Goal: Transaction & Acquisition: Purchase product/service

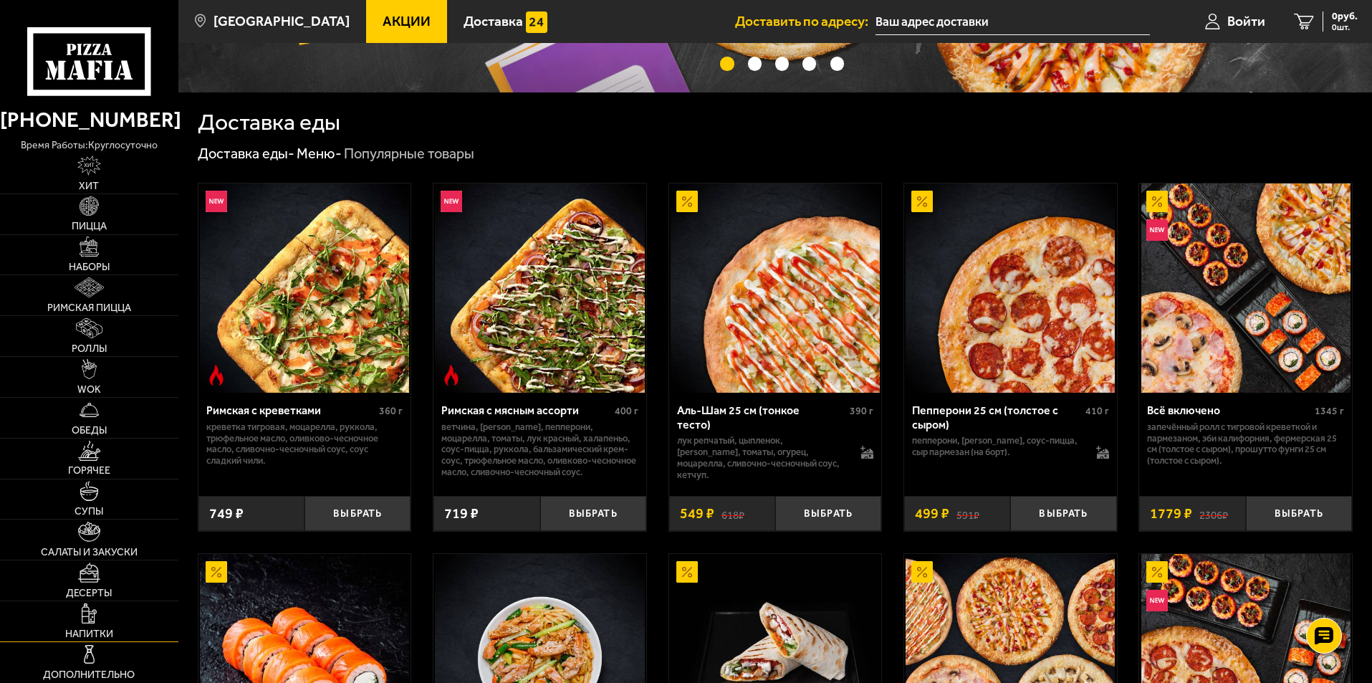
scroll to position [573, 0]
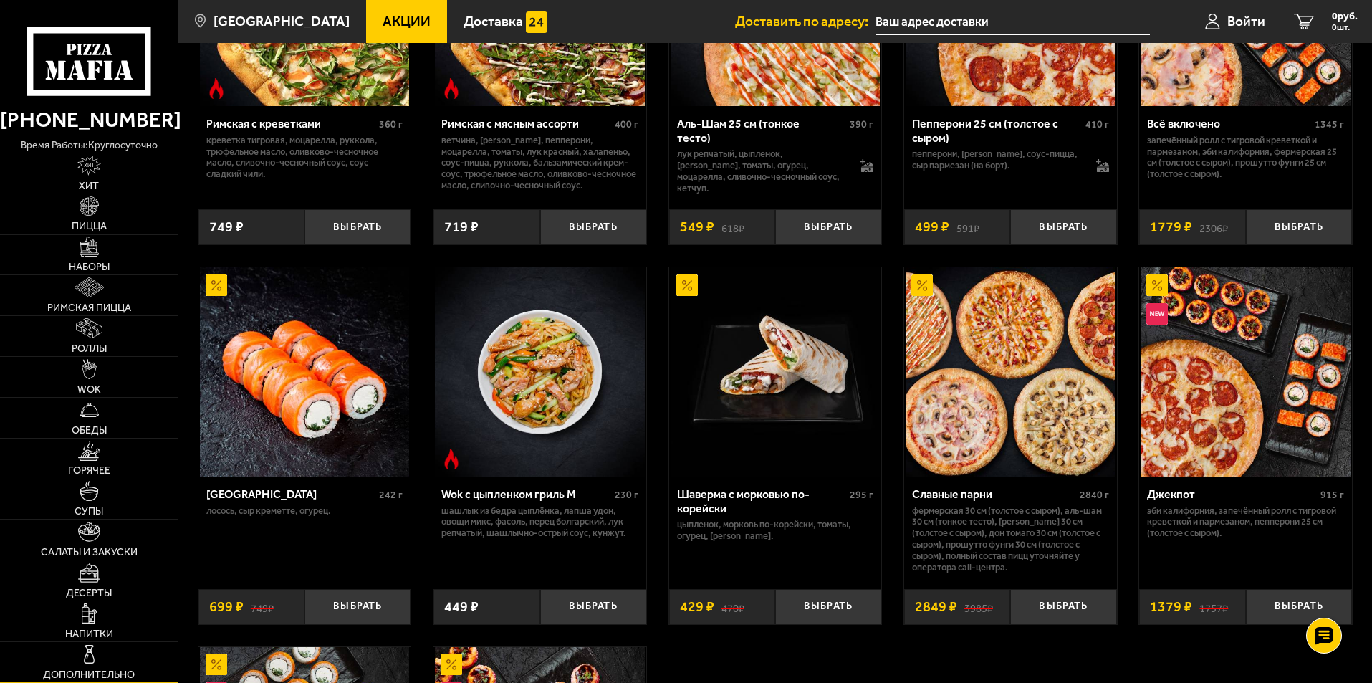
click at [120, 668] on link "Дополнительно" at bounding box center [89, 662] width 178 height 40
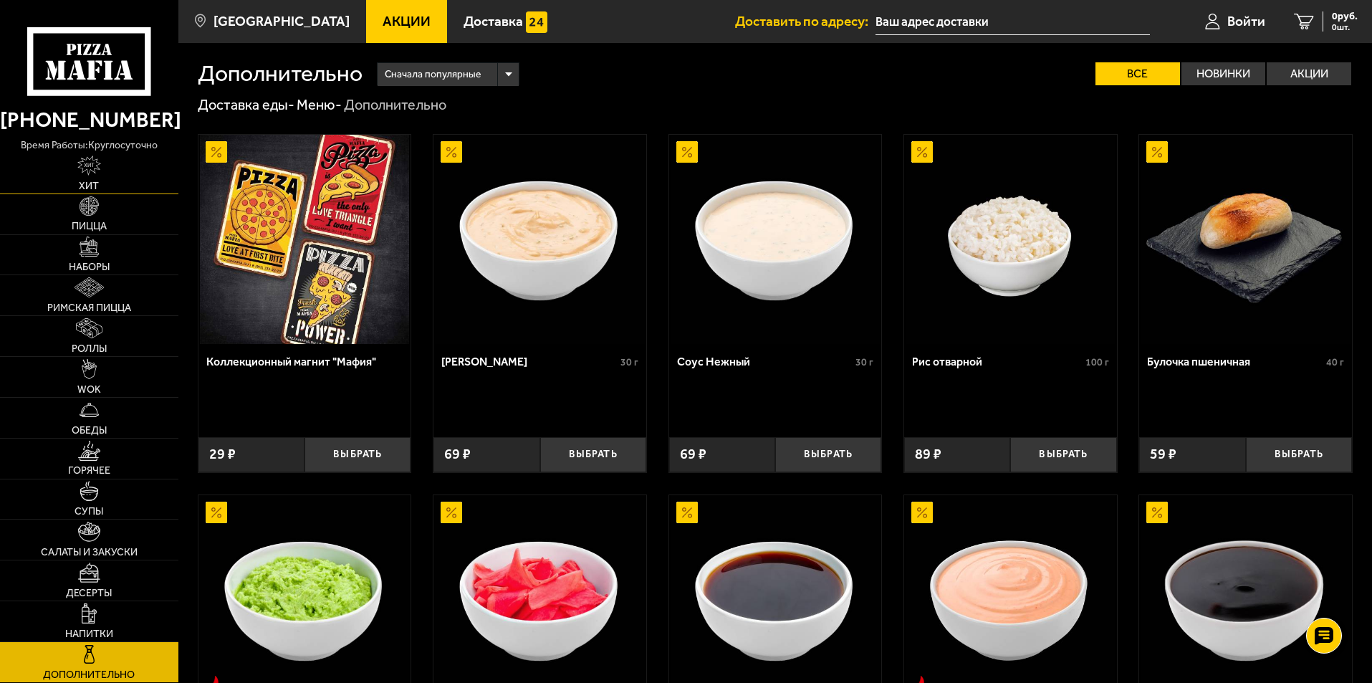
click at [95, 168] on img at bounding box center [89, 165] width 24 height 20
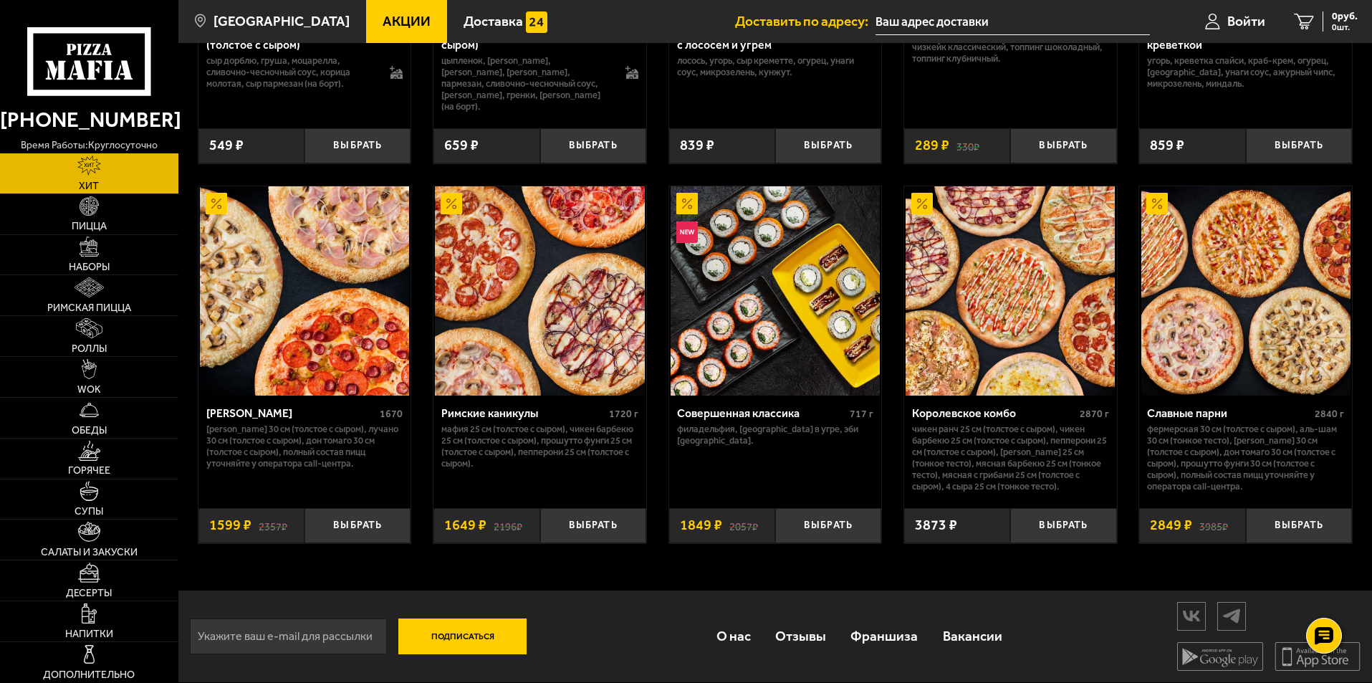
scroll to position [717, 0]
click at [94, 222] on span "Пицца" at bounding box center [89, 226] width 35 height 10
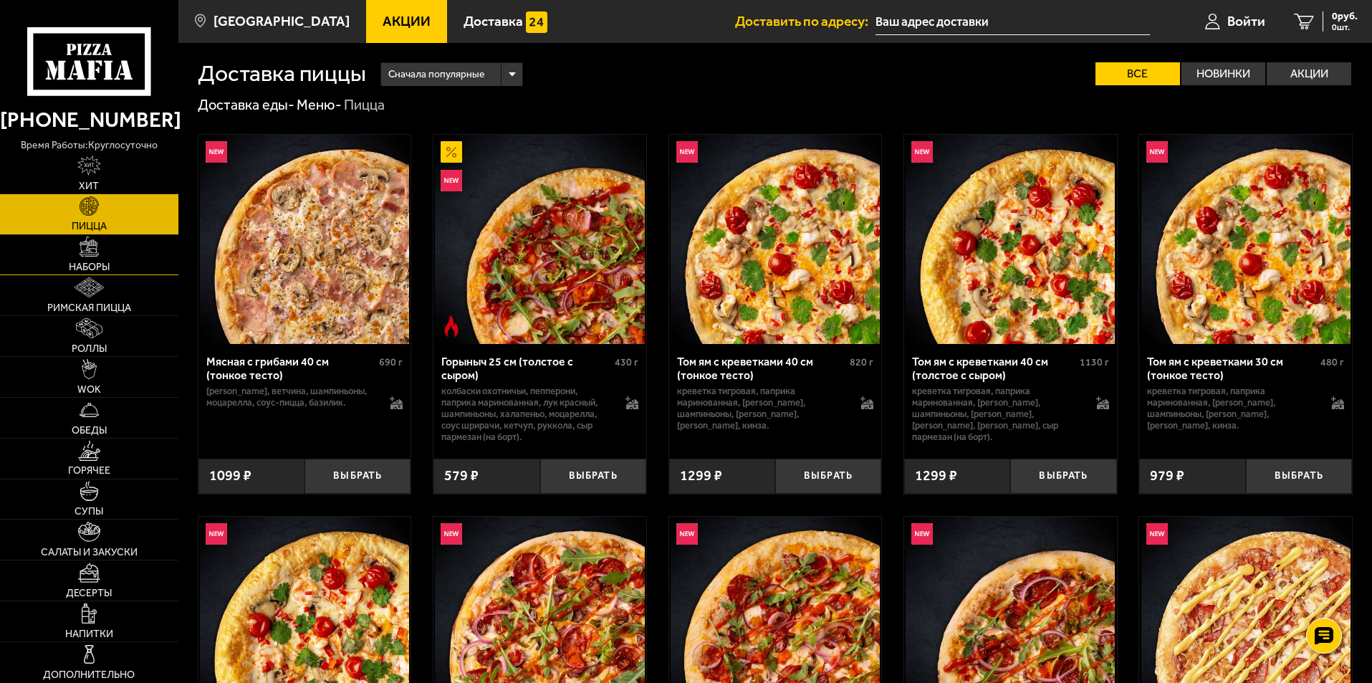
click at [126, 256] on link "Наборы" at bounding box center [89, 255] width 178 height 40
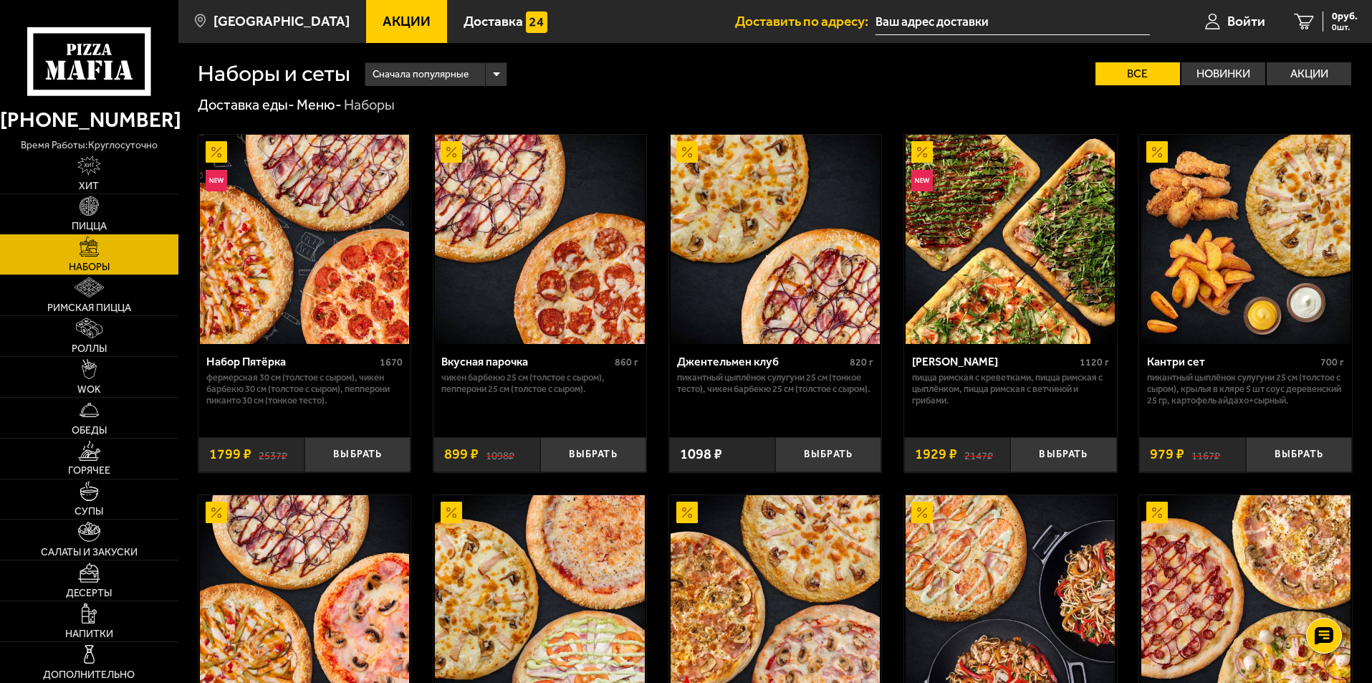
click at [115, 219] on link "Пицца" at bounding box center [89, 214] width 178 height 40
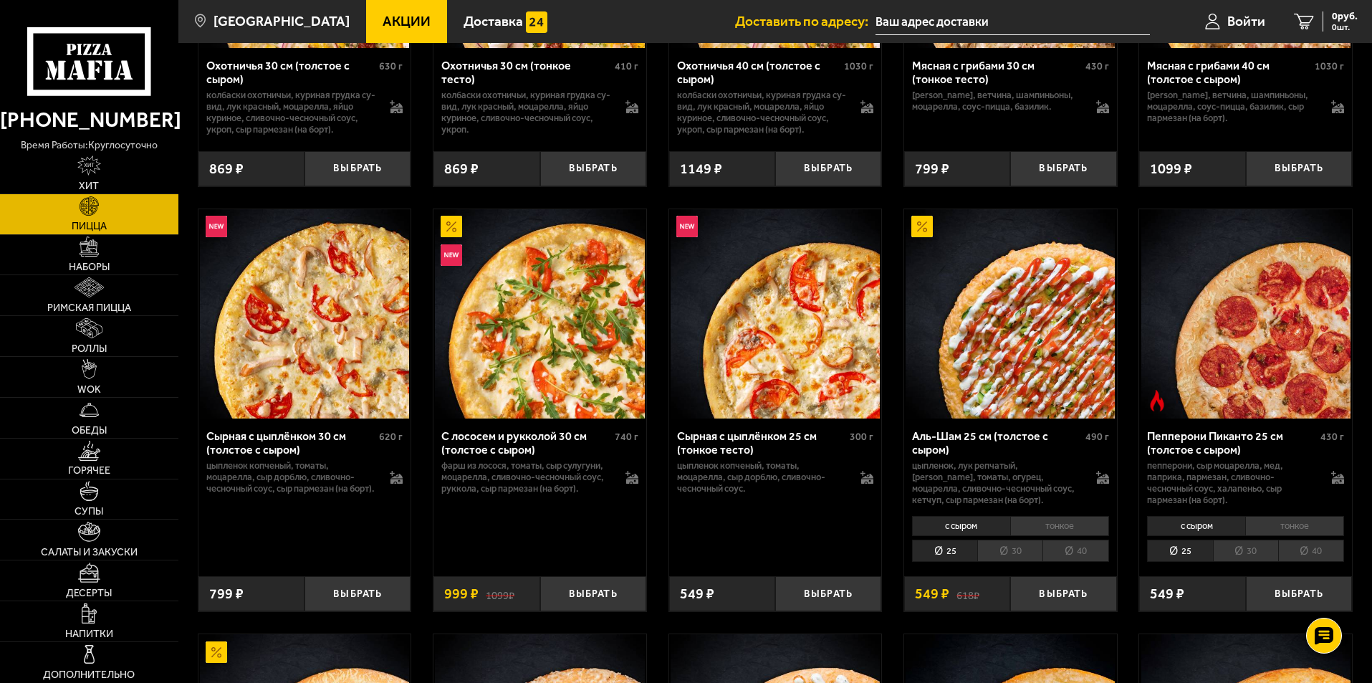
scroll to position [3654, 0]
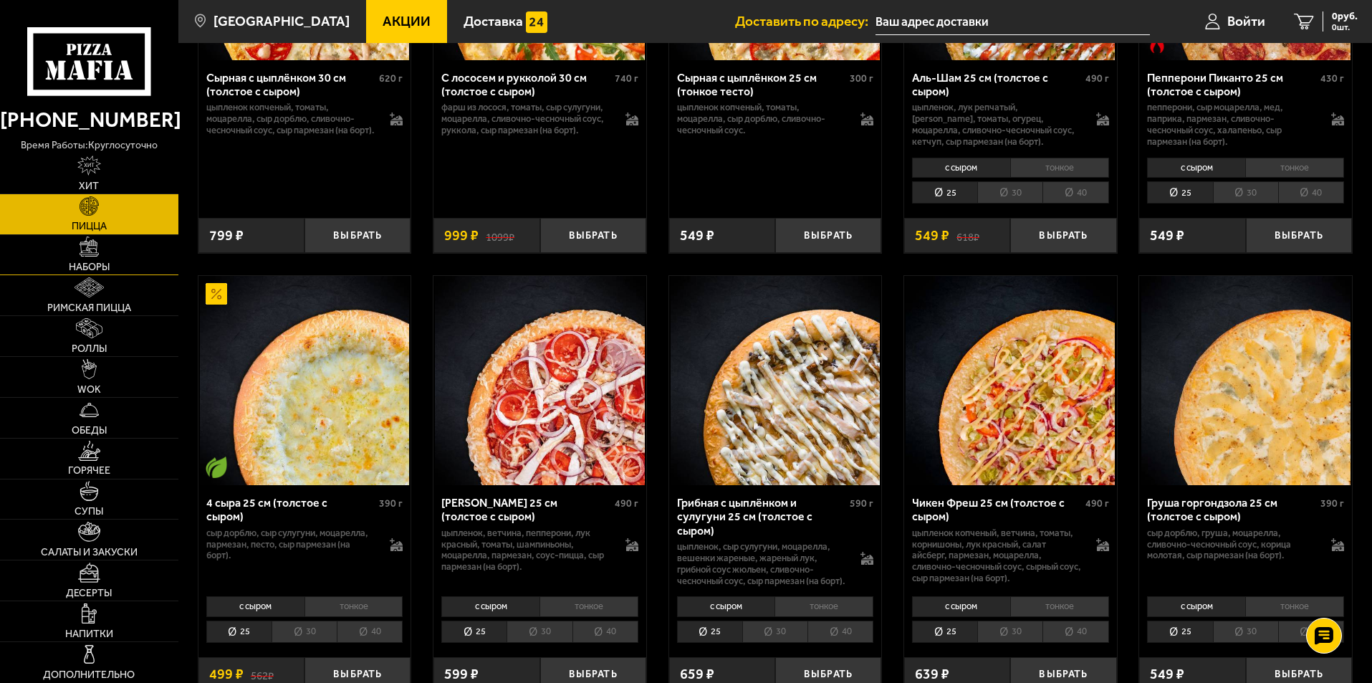
click at [126, 269] on link "Наборы" at bounding box center [89, 255] width 178 height 40
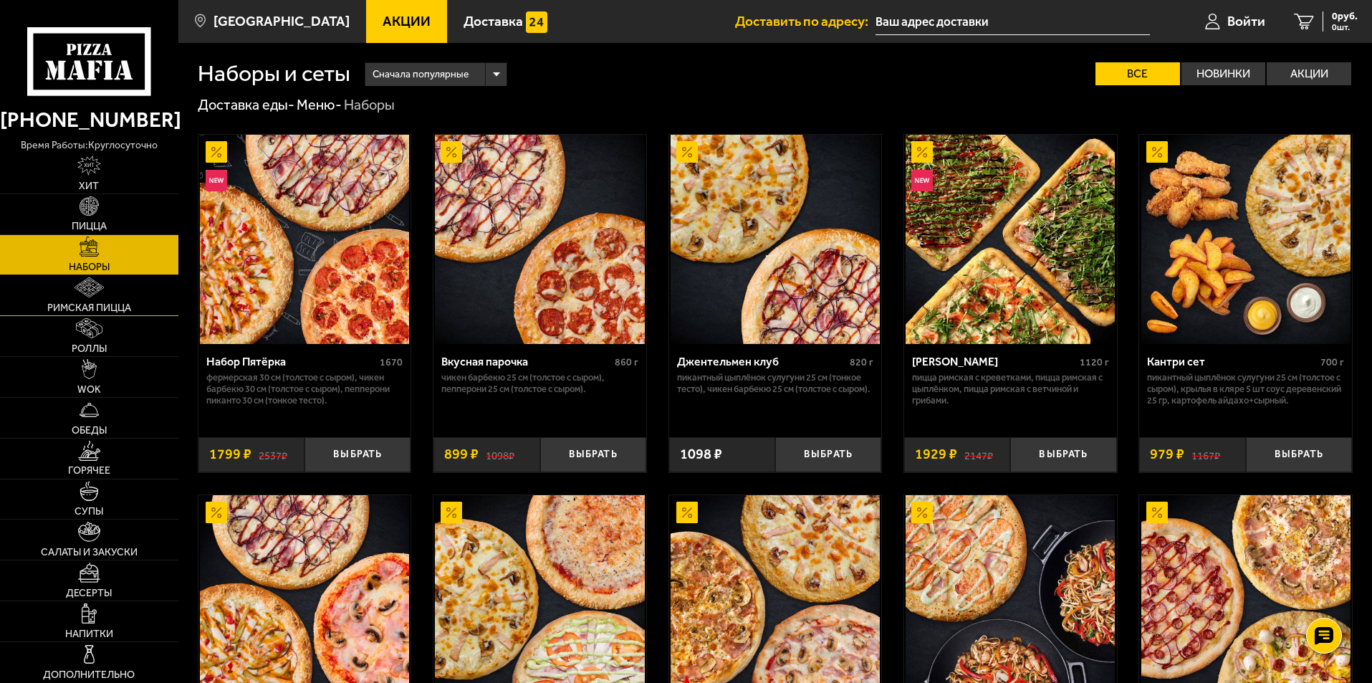
click at [132, 292] on link "Римская пицца" at bounding box center [89, 295] width 178 height 40
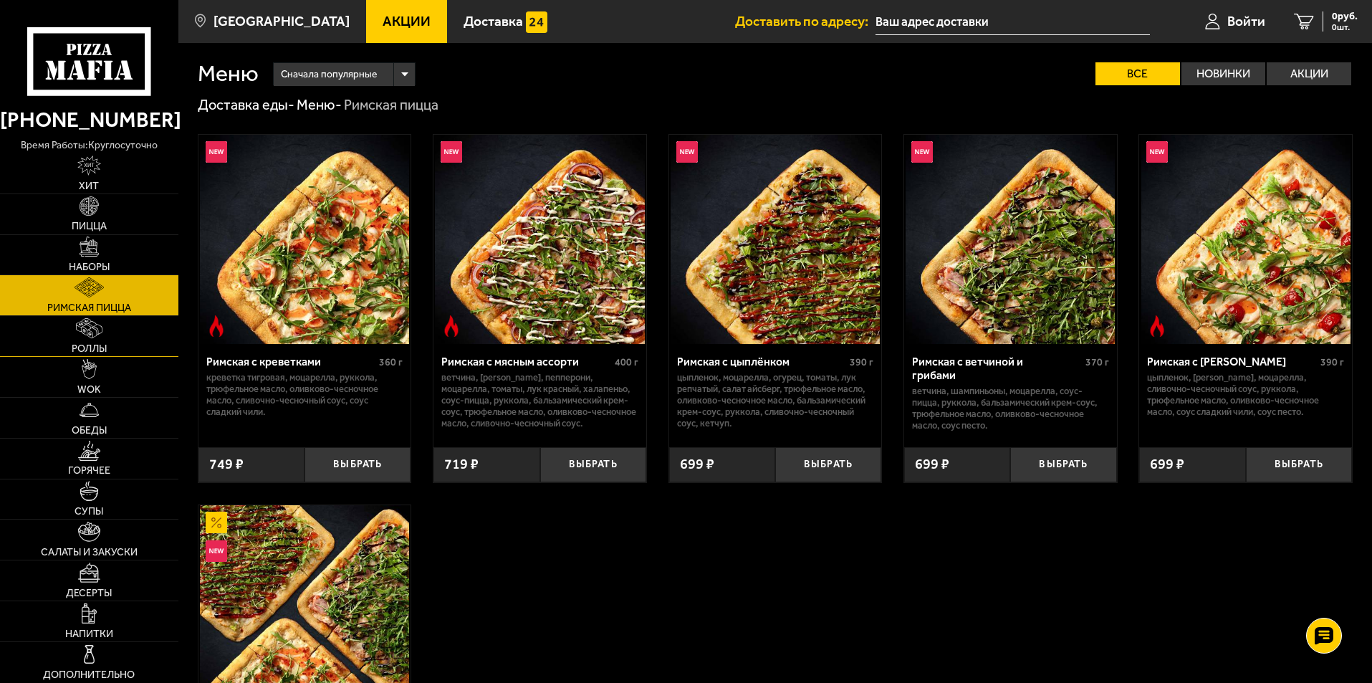
click at [134, 345] on link "Роллы" at bounding box center [89, 336] width 178 height 40
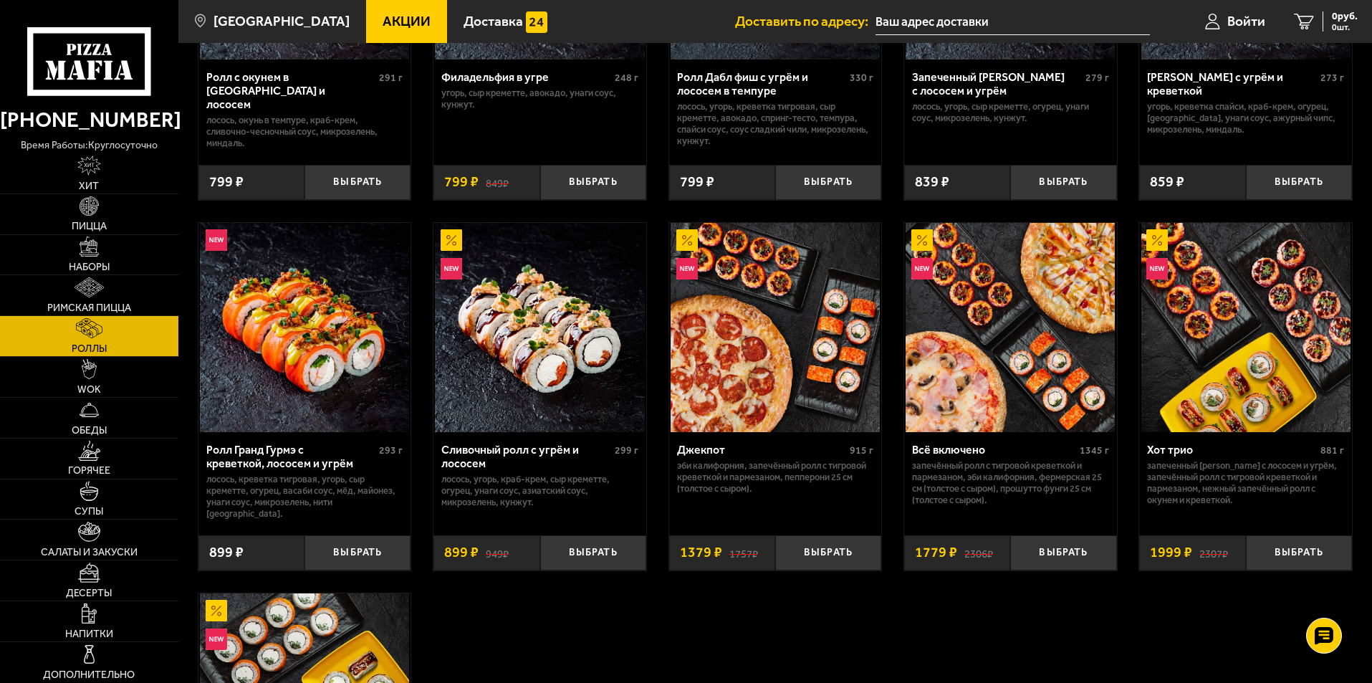
scroll to position [788, 0]
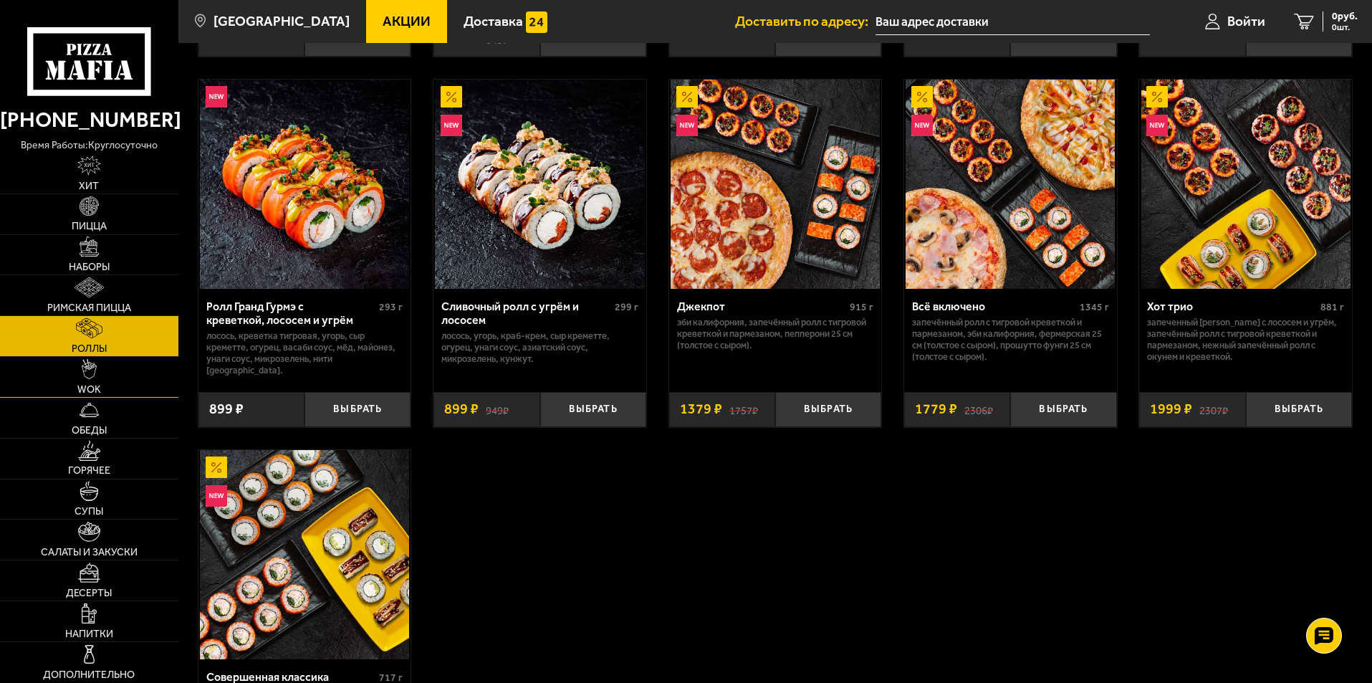
click at [86, 379] on img at bounding box center [90, 369] width 16 height 20
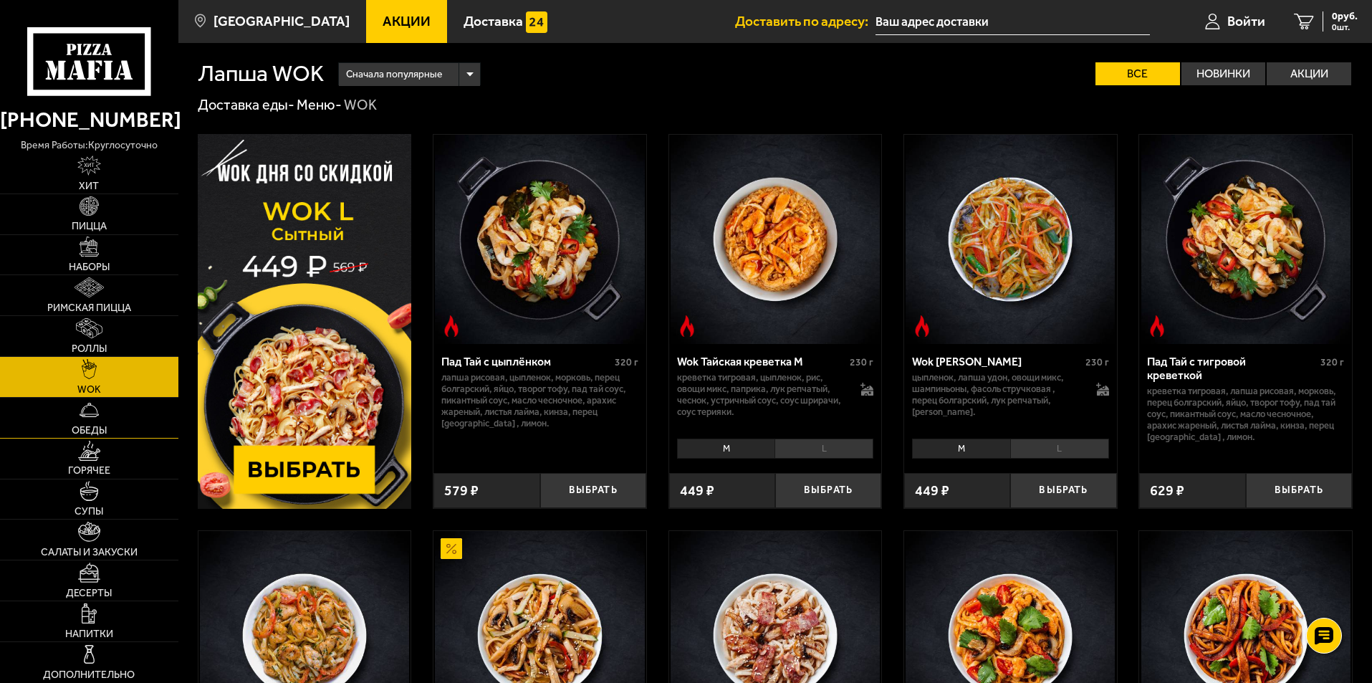
click at [145, 413] on link "Обеды" at bounding box center [89, 418] width 178 height 40
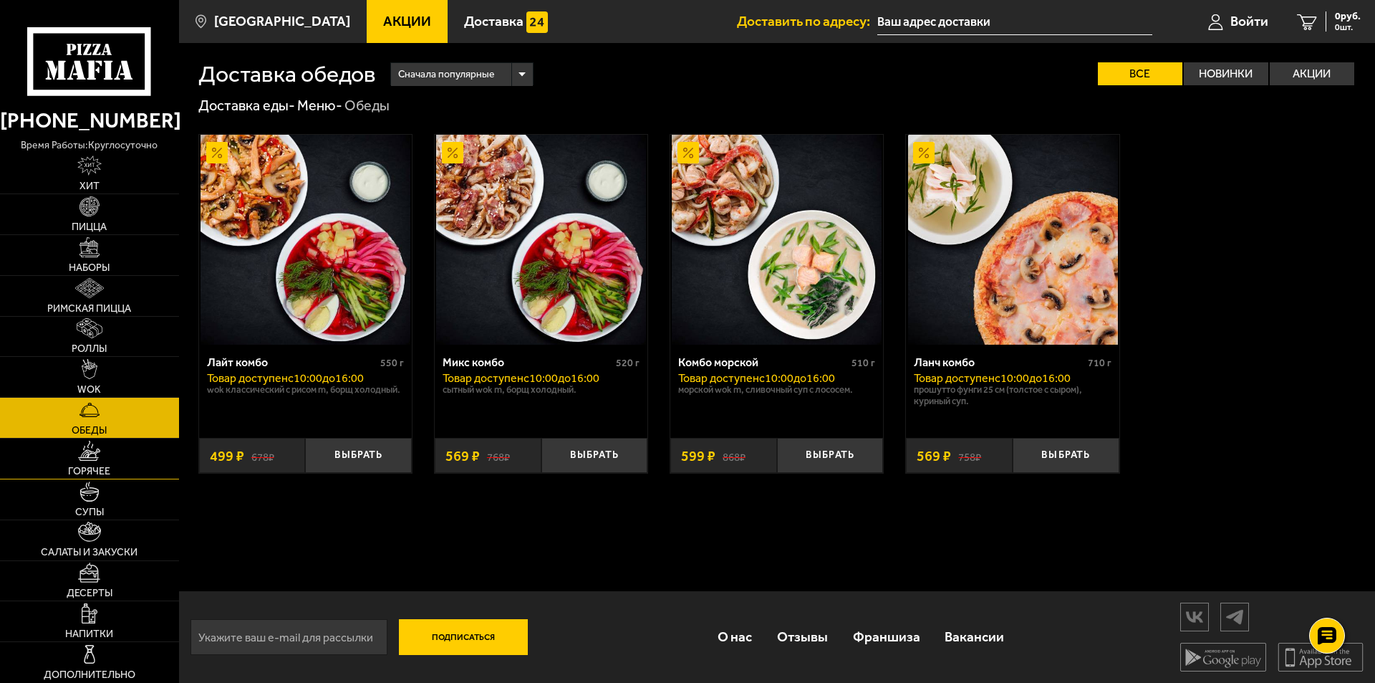
click at [140, 469] on link "Горячее" at bounding box center [89, 458] width 179 height 40
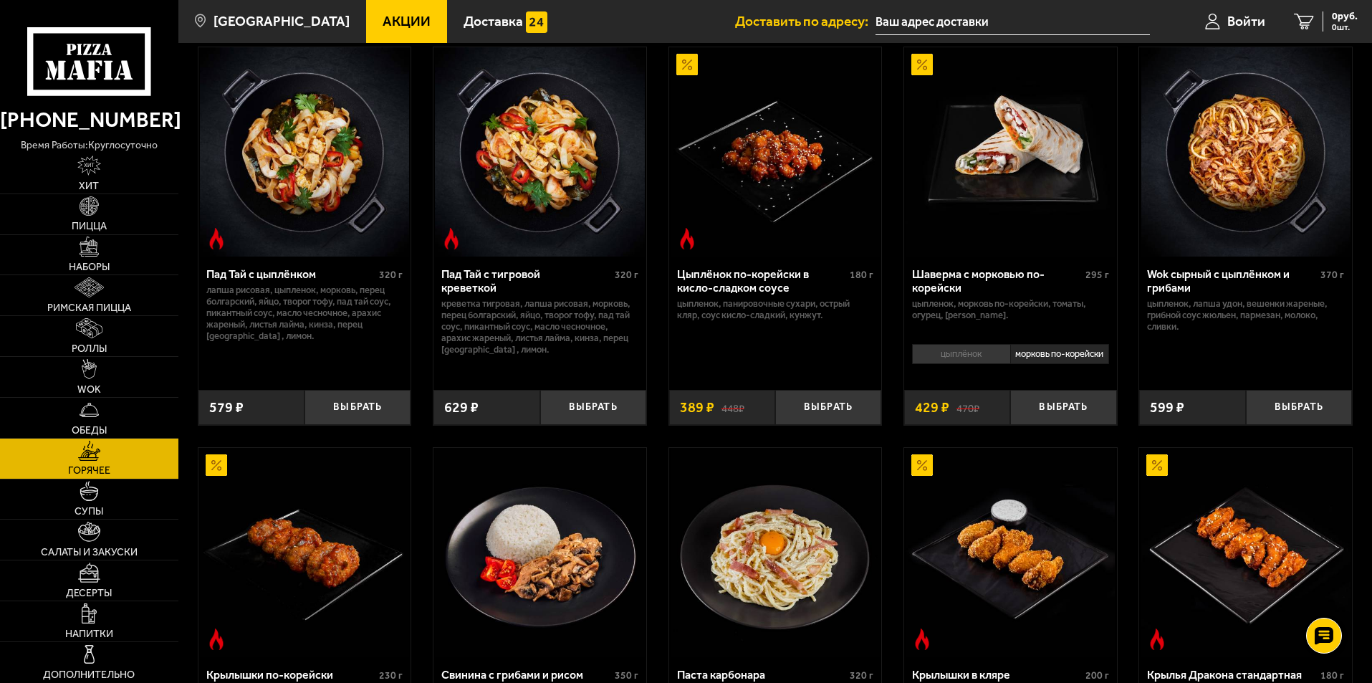
scroll to position [287, 0]
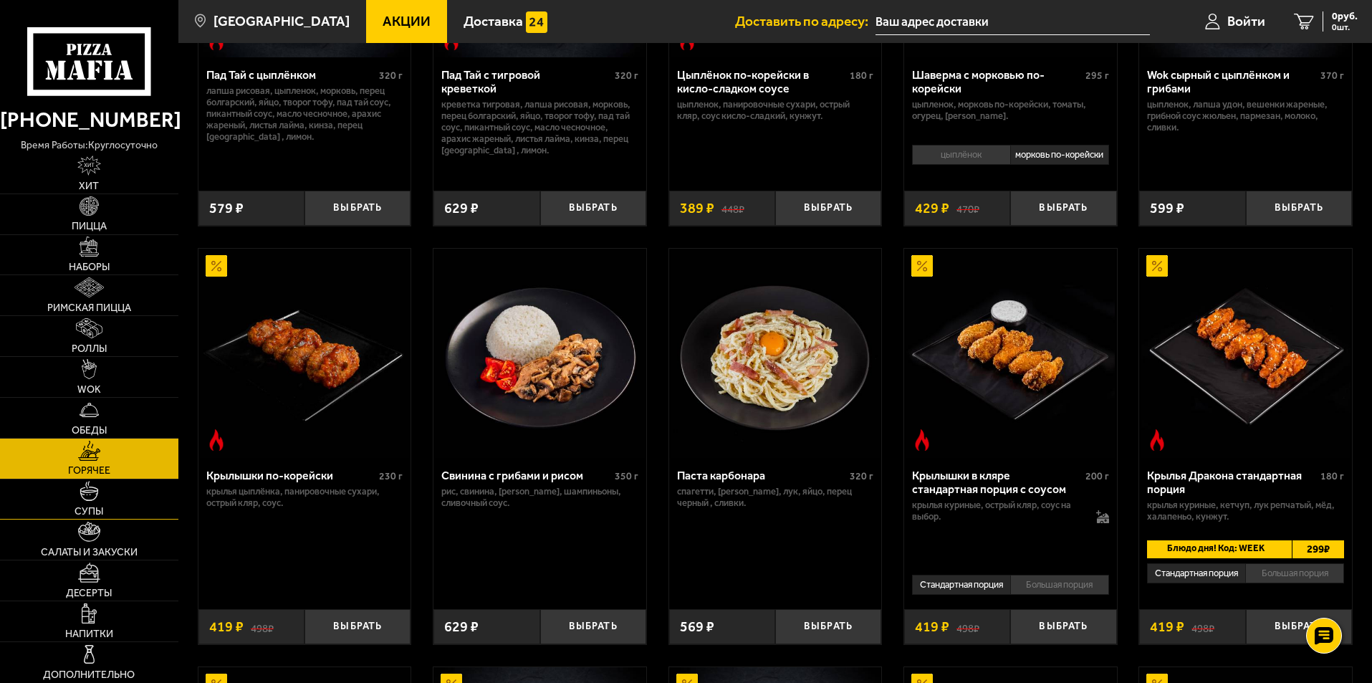
click at [115, 502] on link "Супы" at bounding box center [89, 499] width 178 height 40
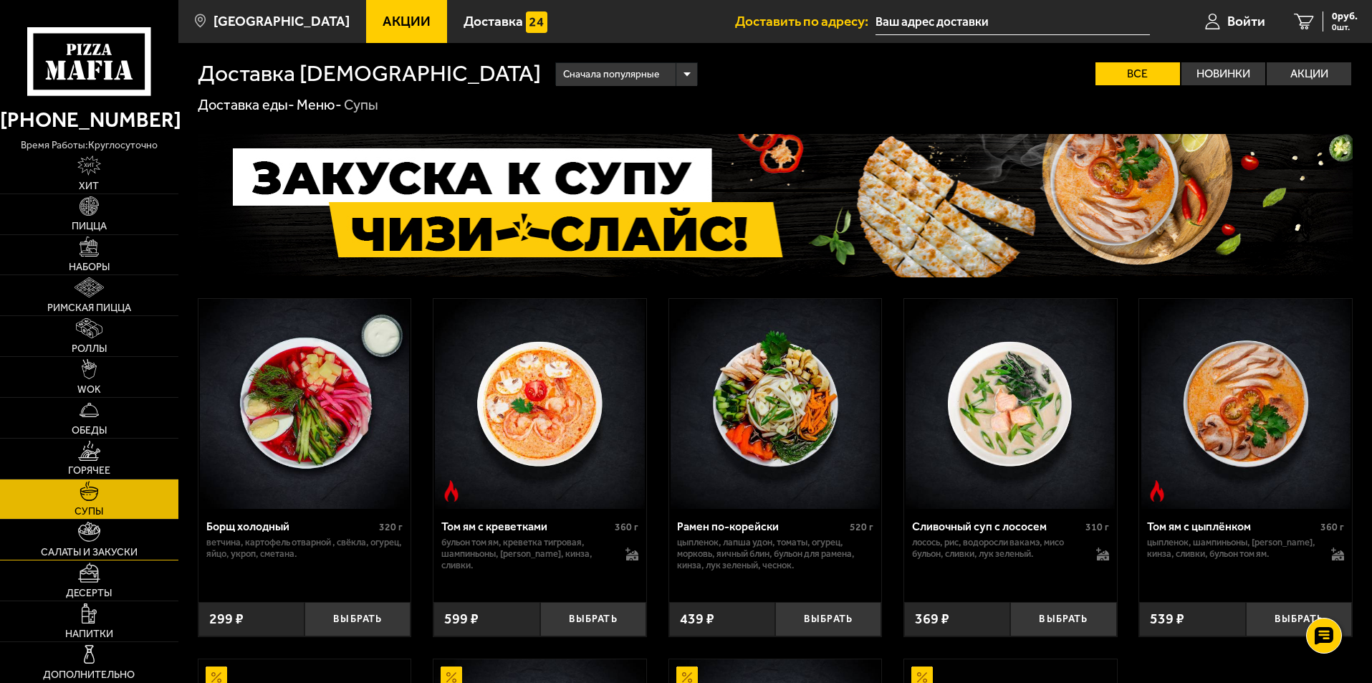
click at [120, 545] on link "Салаты и закуски" at bounding box center [89, 539] width 178 height 40
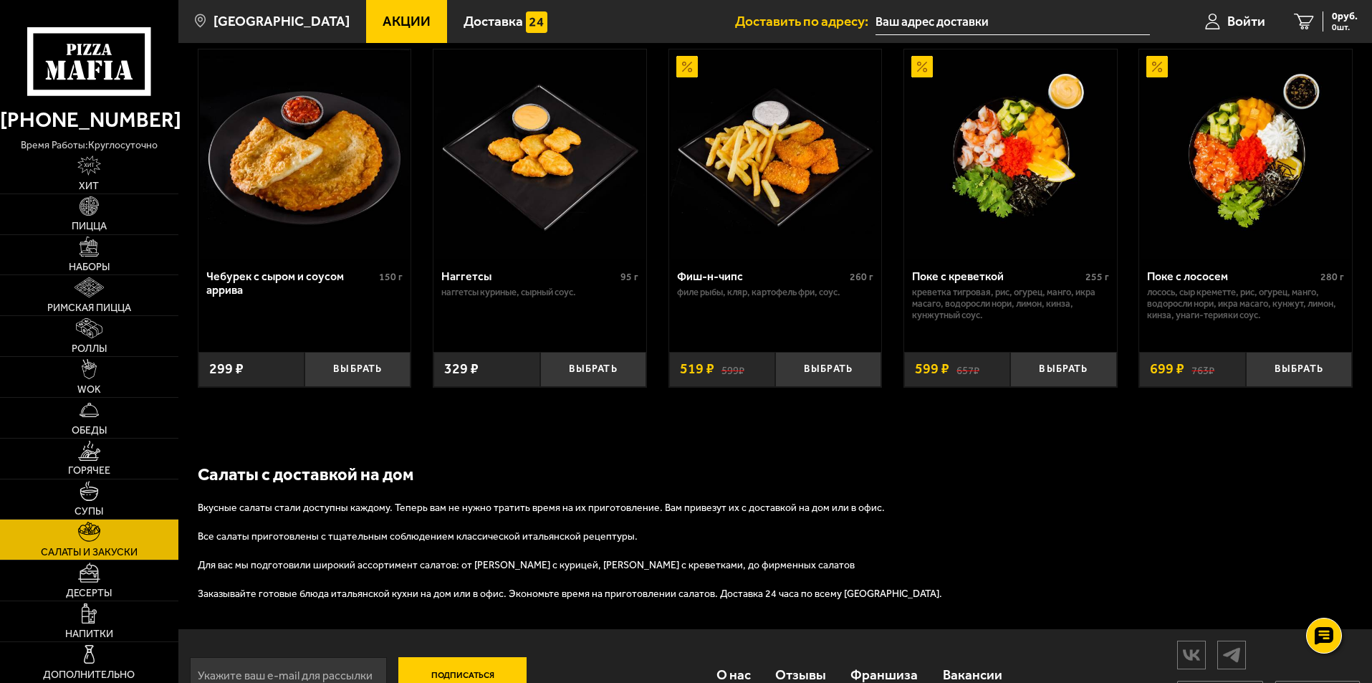
scroll to position [931, 0]
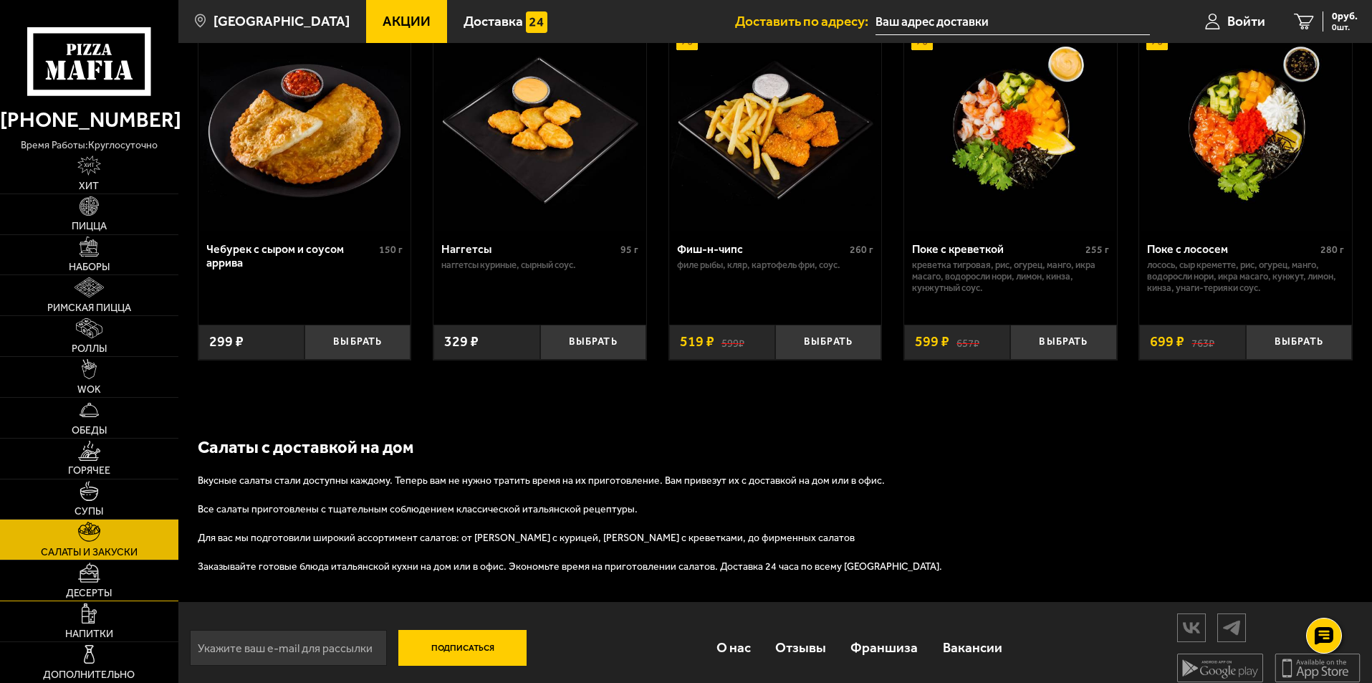
click at [83, 585] on link "Десерты" at bounding box center [89, 580] width 178 height 40
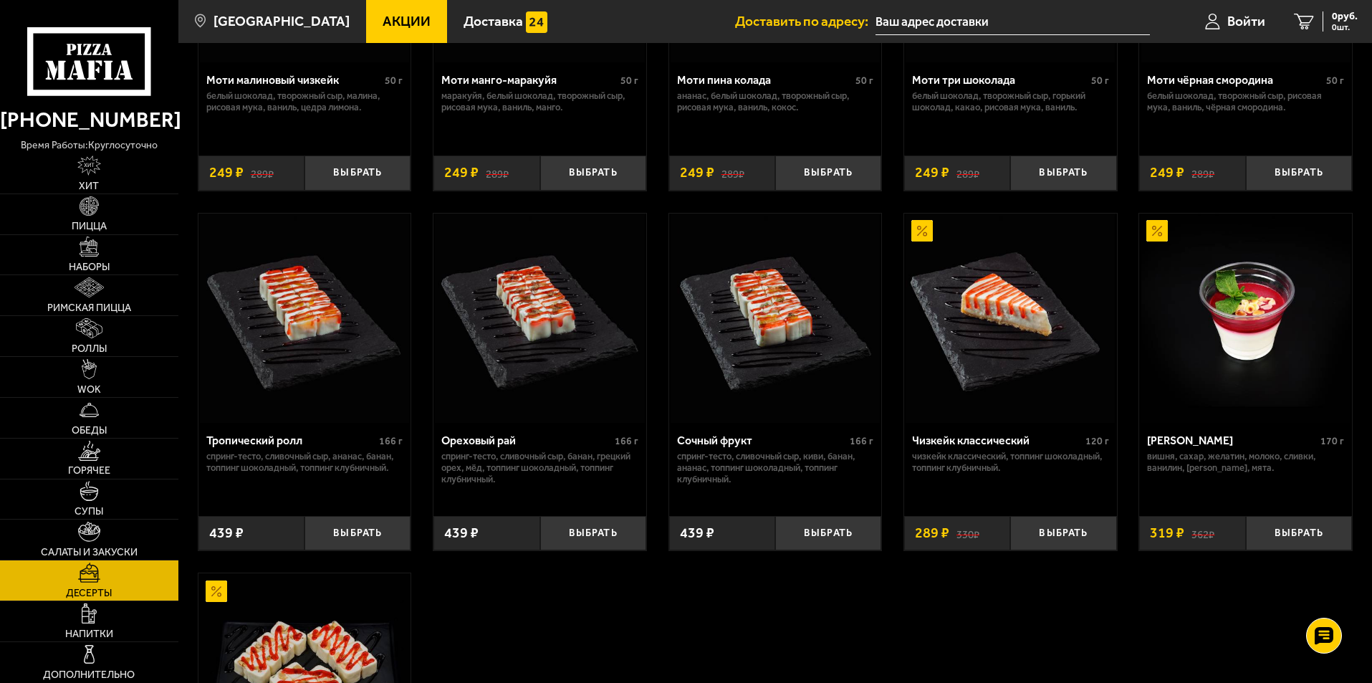
scroll to position [287, 0]
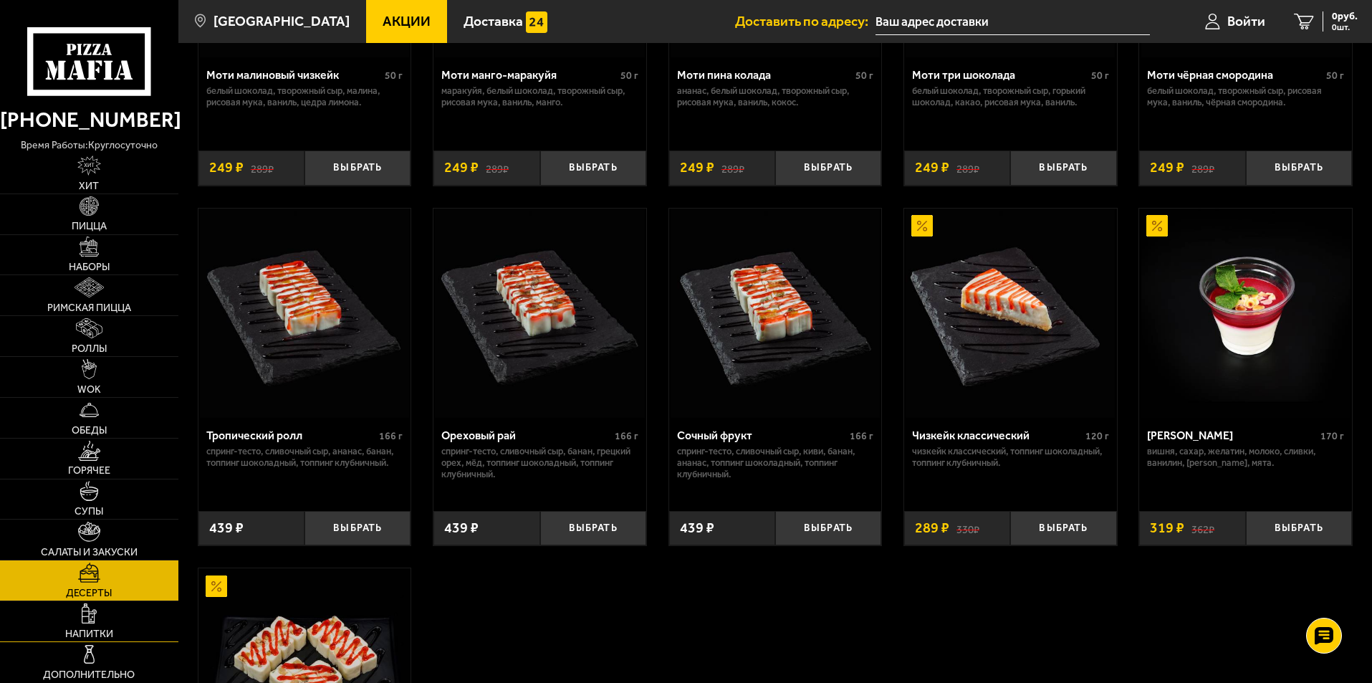
click at [122, 628] on link "Напитки" at bounding box center [89, 621] width 178 height 40
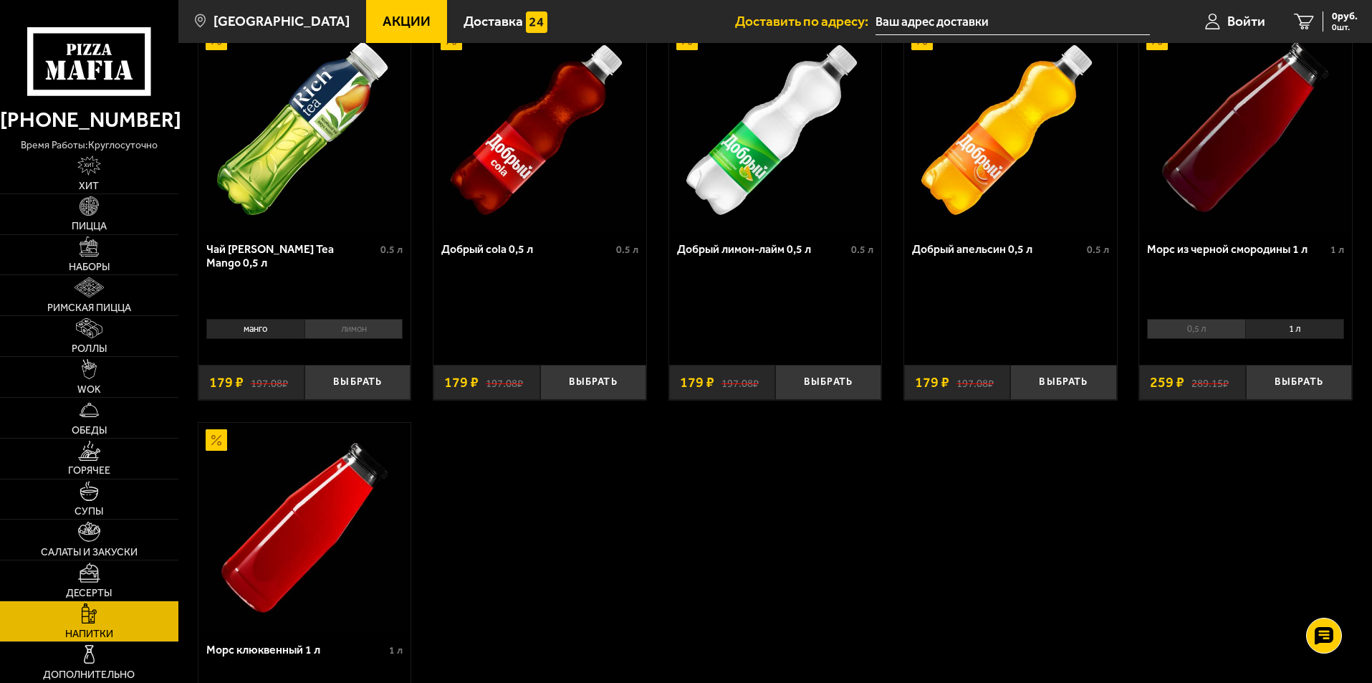
scroll to position [287, 0]
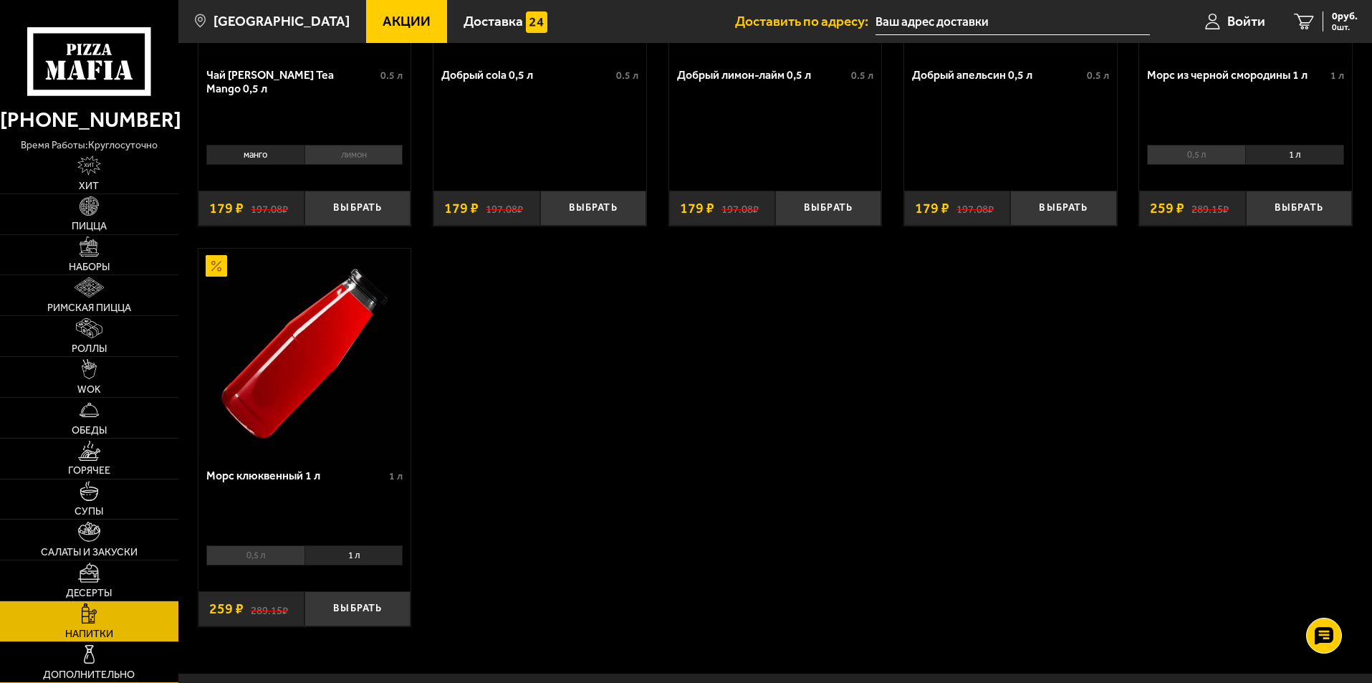
click at [117, 651] on link "Дополнительно" at bounding box center [89, 662] width 178 height 40
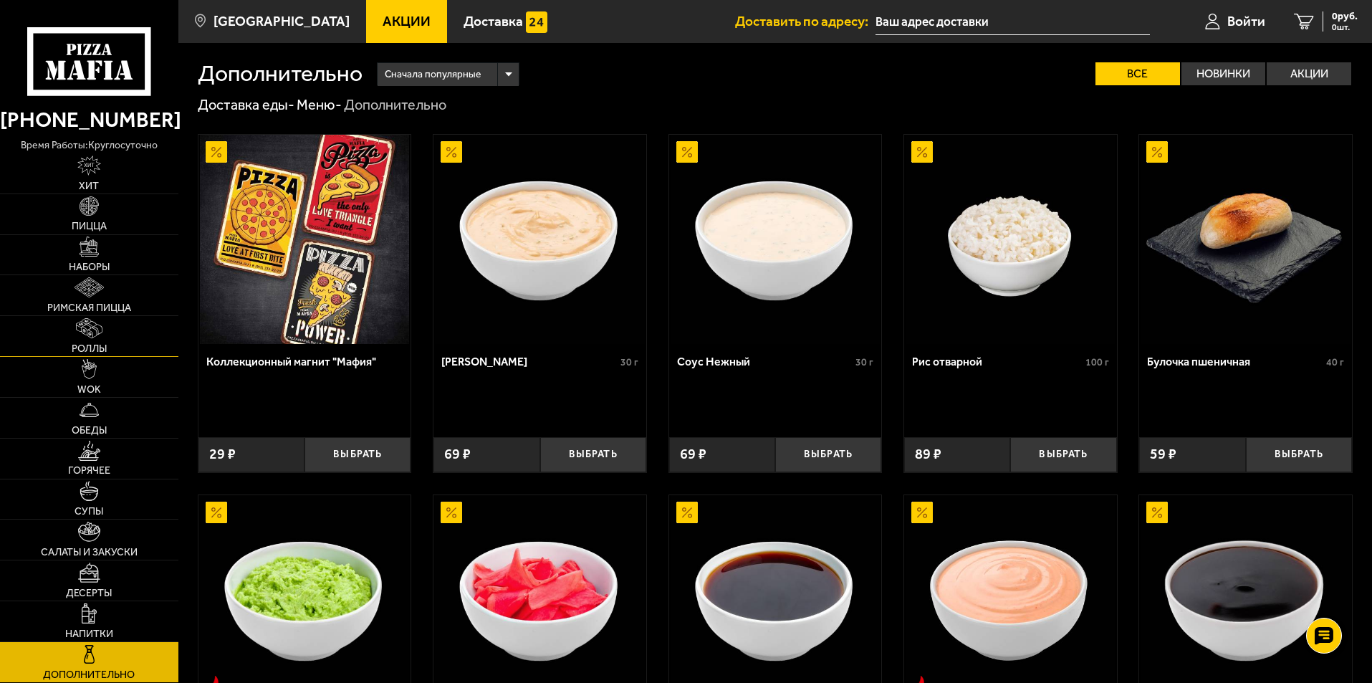
click at [112, 337] on link "Роллы" at bounding box center [89, 336] width 178 height 40
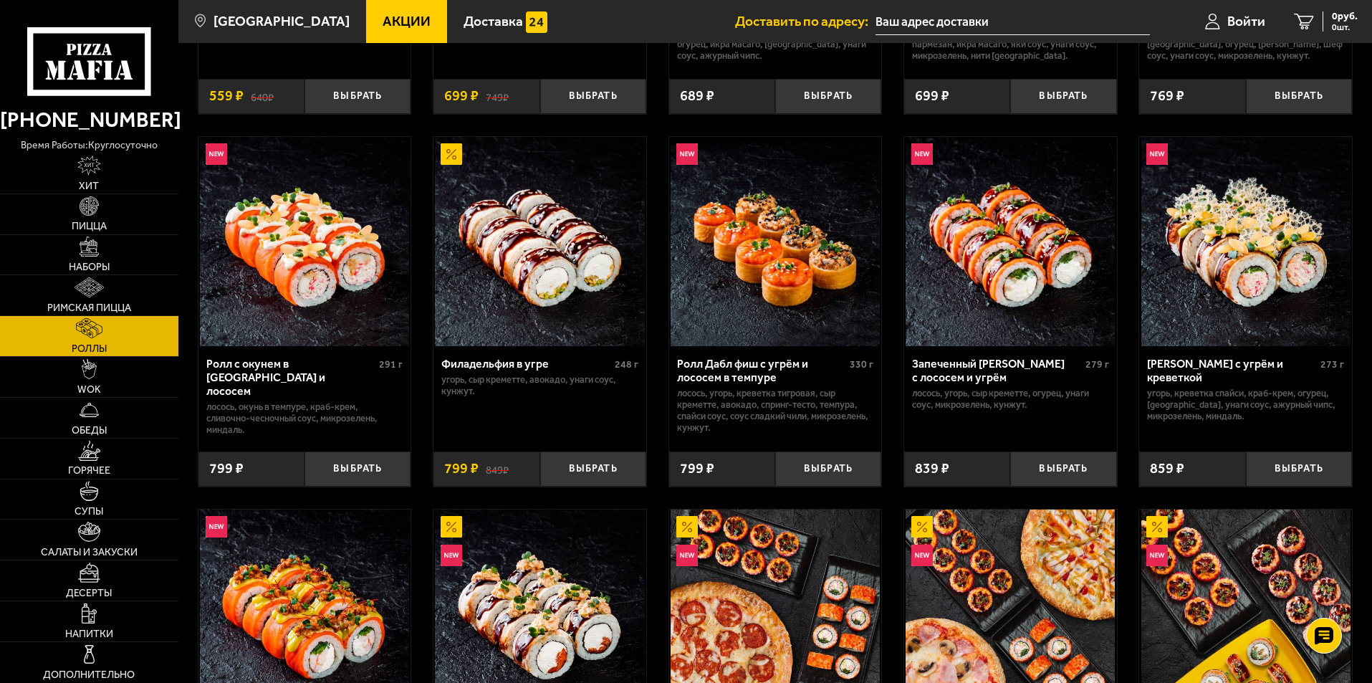
scroll to position [716, 0]
